Goal: Task Accomplishment & Management: Manage account settings

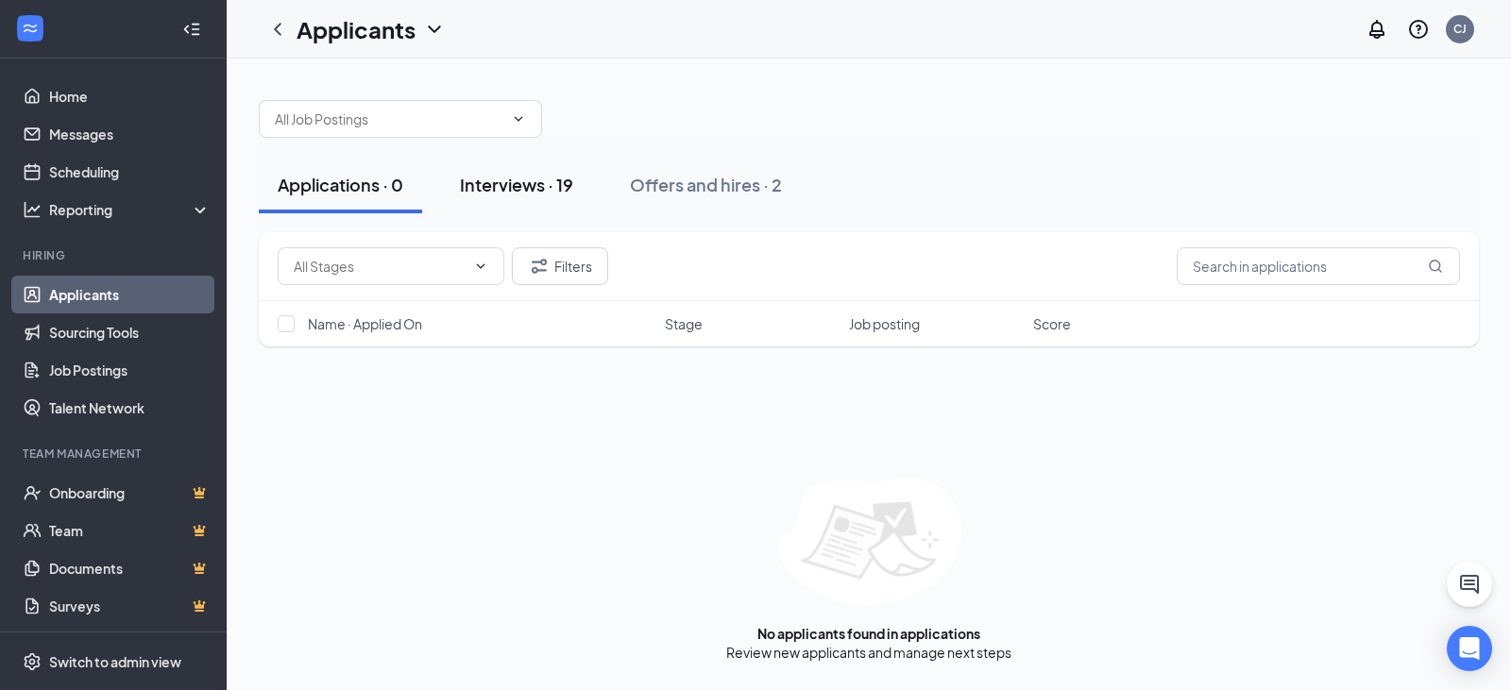
click at [487, 176] on div "Interviews · 19" at bounding box center [516, 185] width 113 height 24
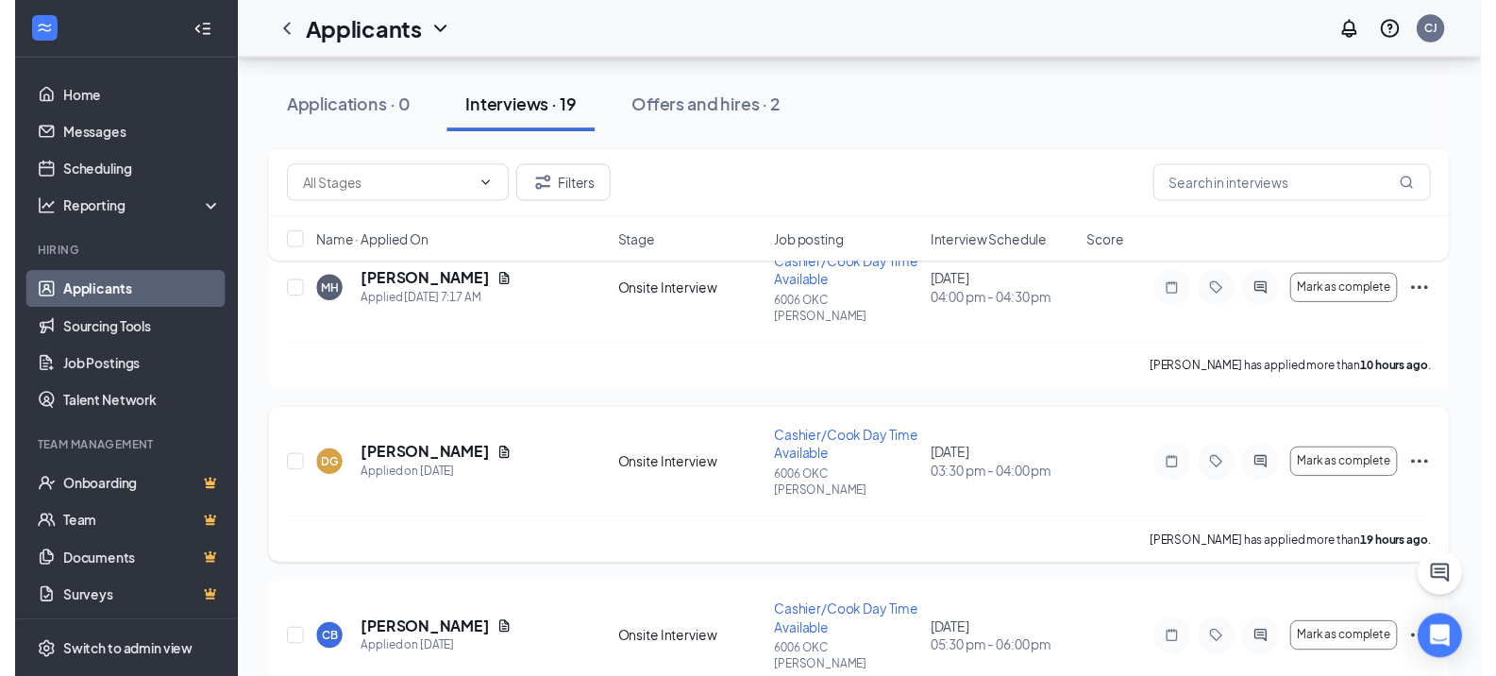
scroll to position [1416, 0]
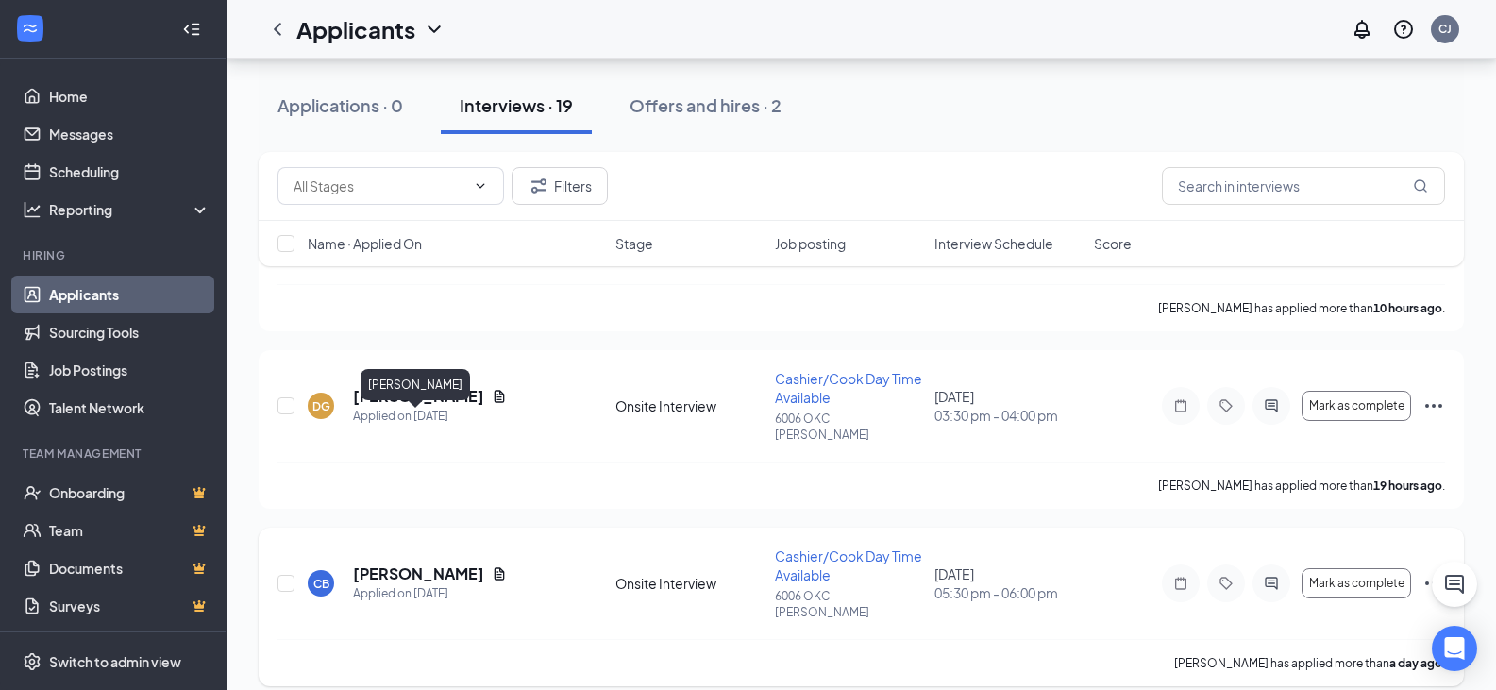
click at [424, 564] on h5 "[PERSON_NAME]" at bounding box center [418, 574] width 131 height 21
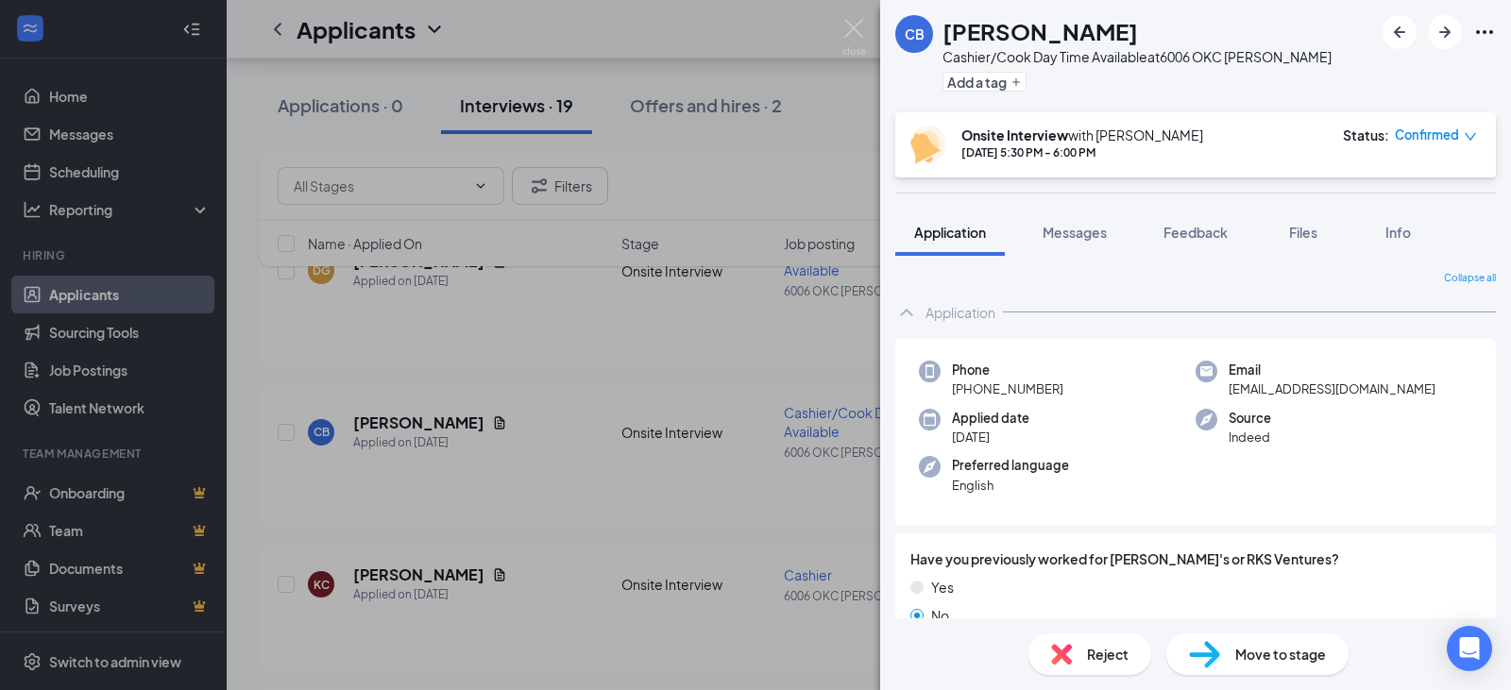
click at [723, 434] on div "CB cayden brown Cashier/Cook Day Time Available at 6006 OKC [PERSON_NAME] Add a…" at bounding box center [755, 345] width 1511 height 690
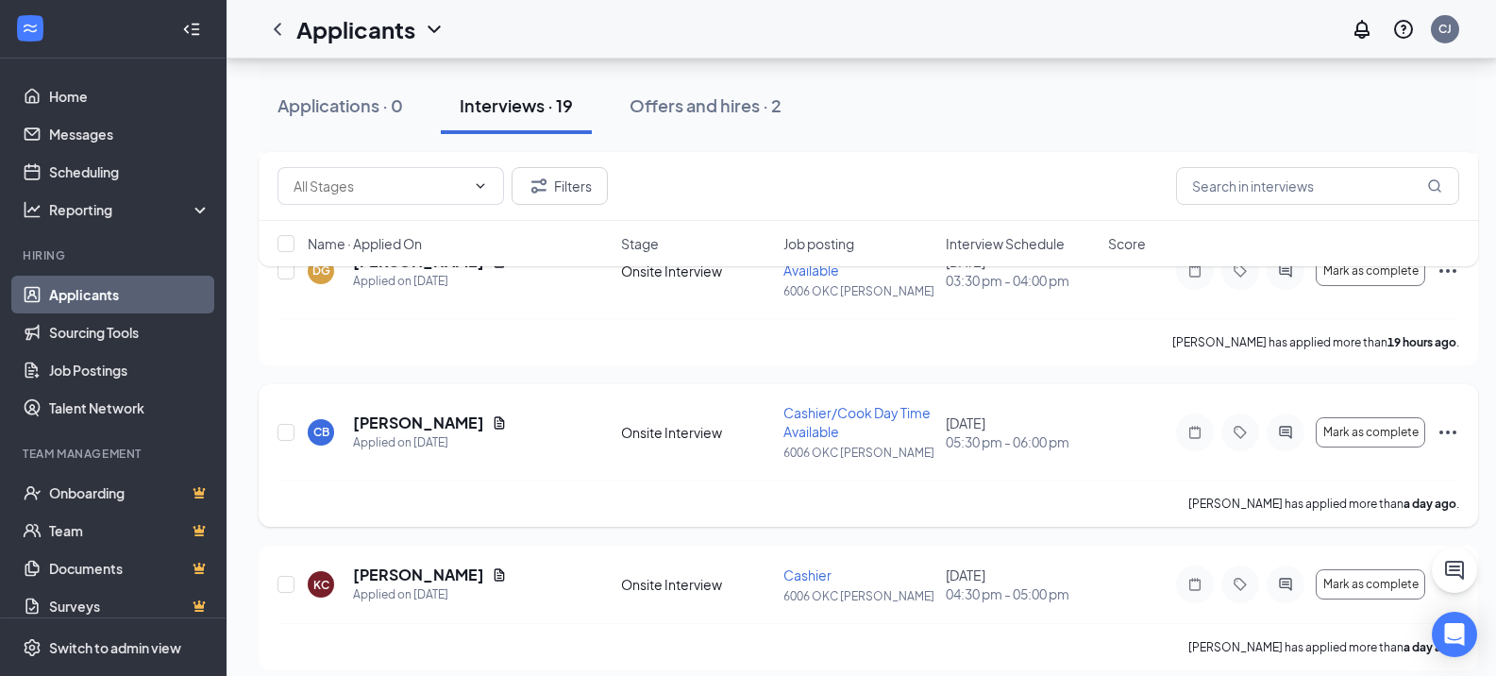
click at [1446, 433] on icon "Ellipses" at bounding box center [1448, 432] width 23 height 23
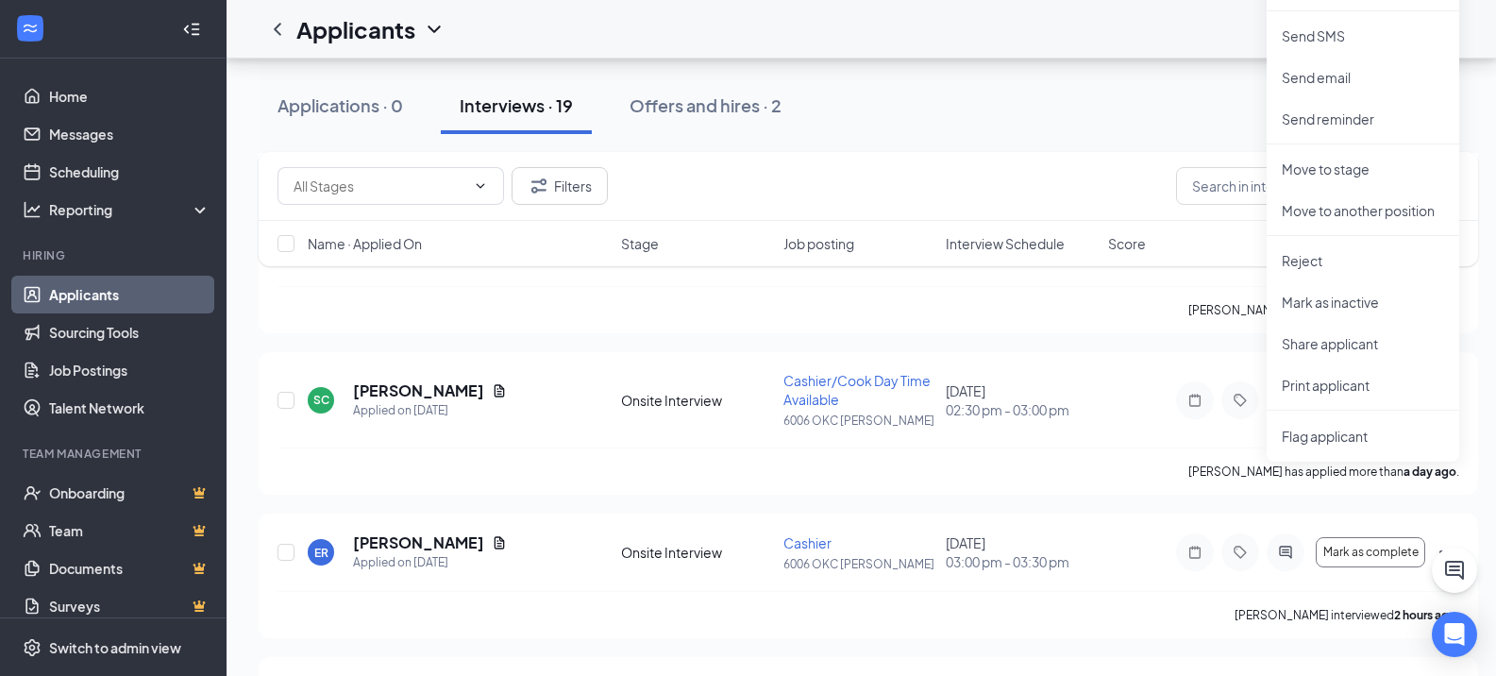
scroll to position [2077, 0]
click at [1344, 385] on p "Print applicant" at bounding box center [1363, 384] width 162 height 19
